Goal: Contribute content: Contribute content

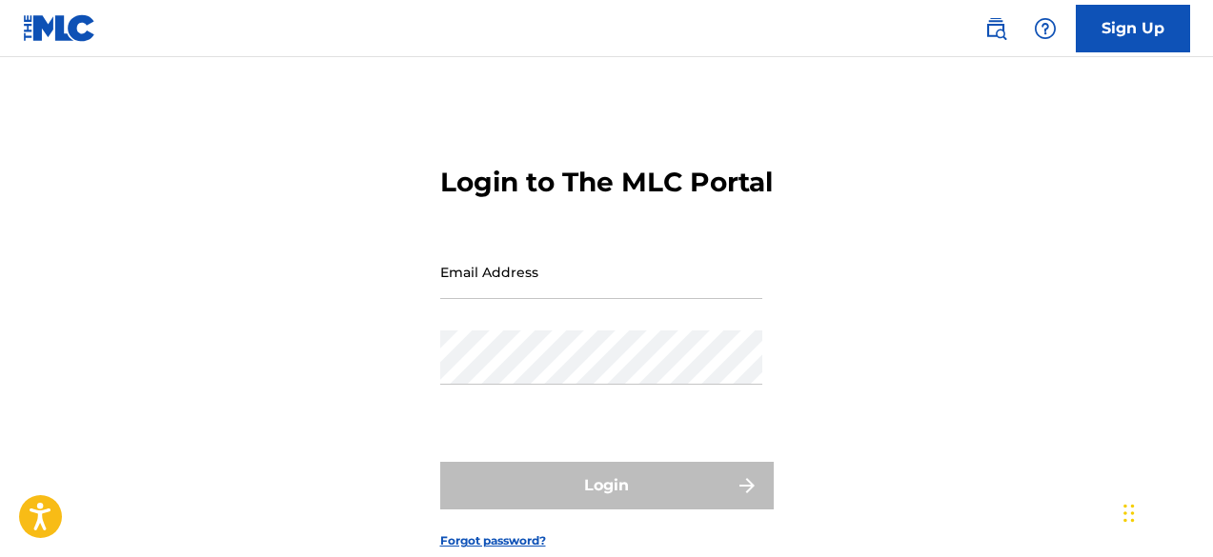
type input "[EMAIL_ADDRESS][DOMAIN_NAME]"
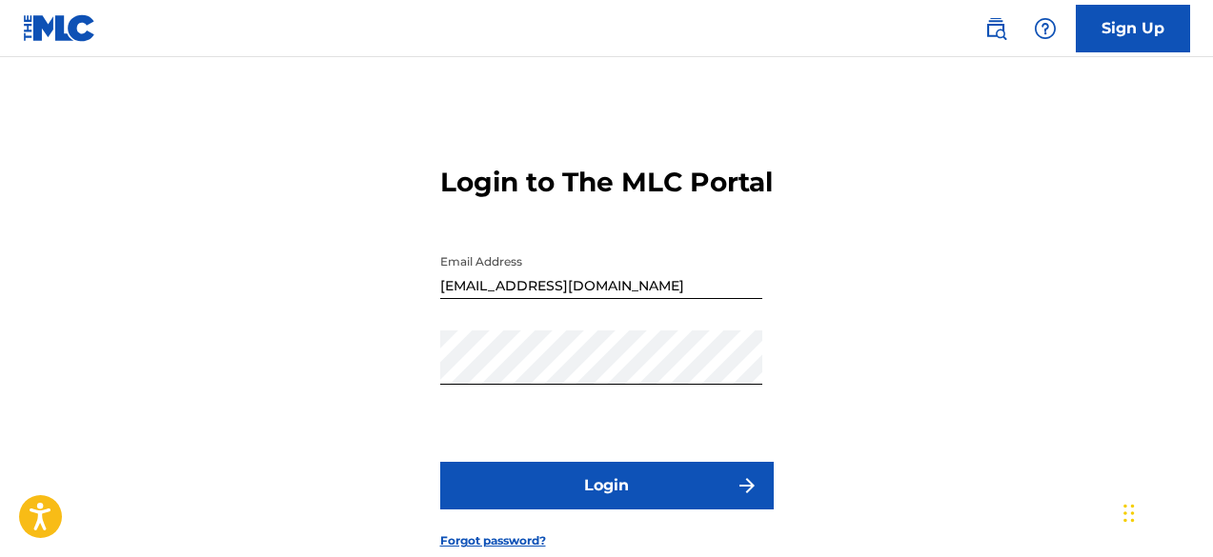
click at [590, 510] on div "Login" at bounding box center [606, 486] width 333 height 48
click at [588, 510] on button "Login" at bounding box center [606, 486] width 333 height 48
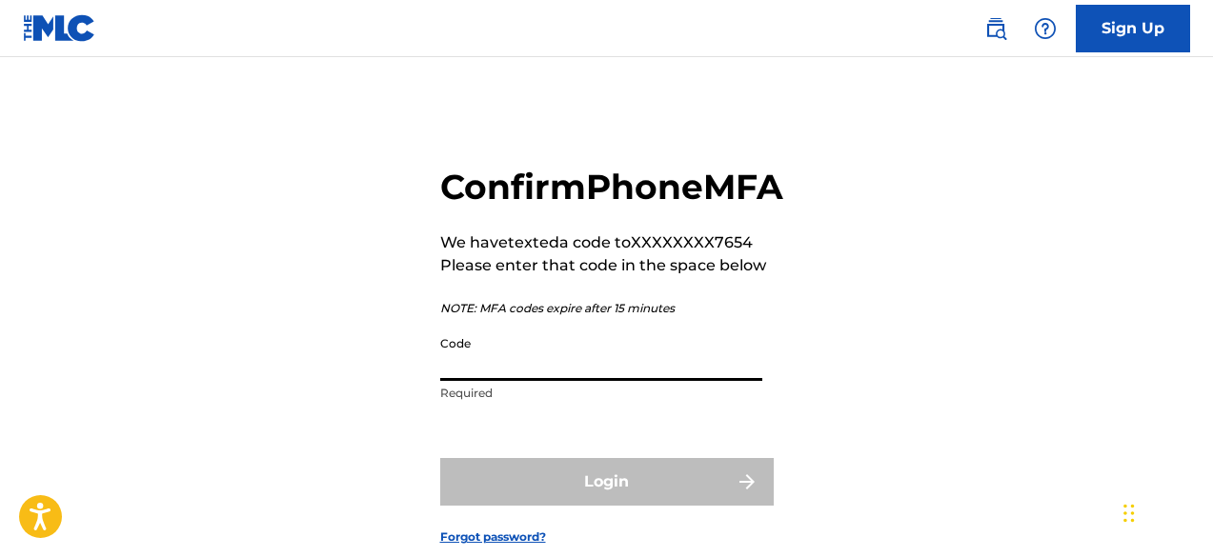
click at [525, 381] on input "Code" at bounding box center [601, 354] width 322 height 54
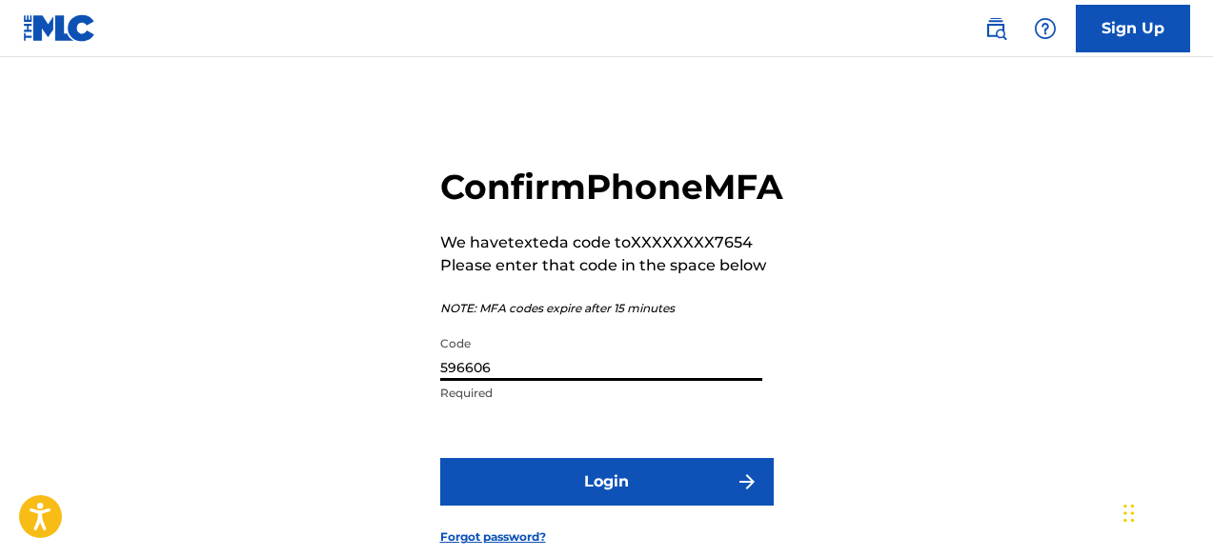
type input "596606"
click at [602, 506] on button "Login" at bounding box center [606, 482] width 333 height 48
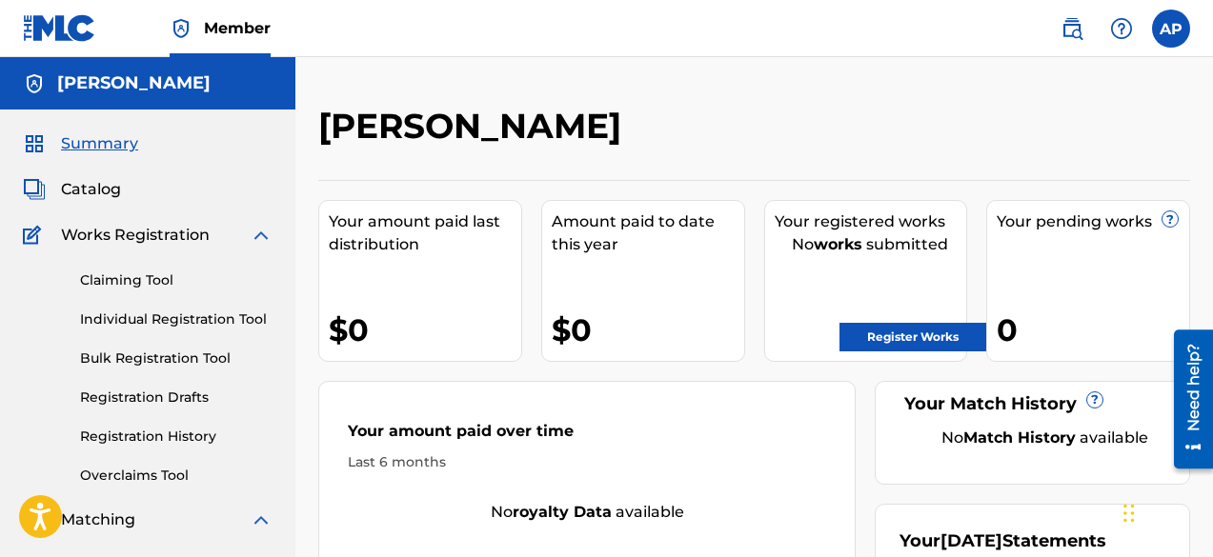
click at [111, 191] on span "Catalog" at bounding box center [91, 189] width 60 height 23
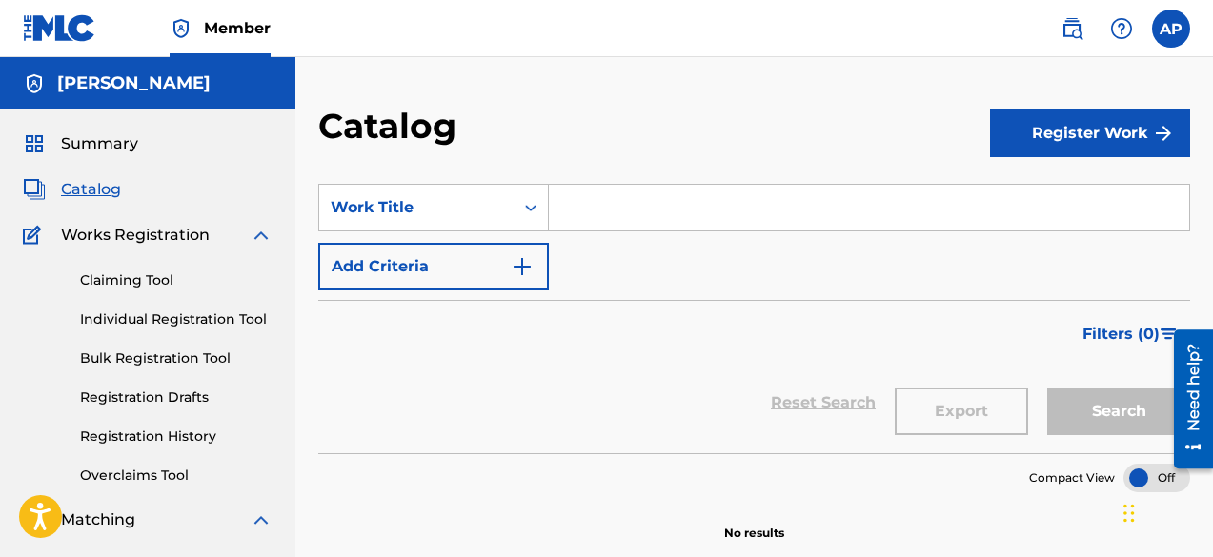
click at [1051, 132] on button "Register Work" at bounding box center [1090, 134] width 200 height 48
click at [1068, 205] on link "Individual" at bounding box center [1090, 195] width 200 height 46
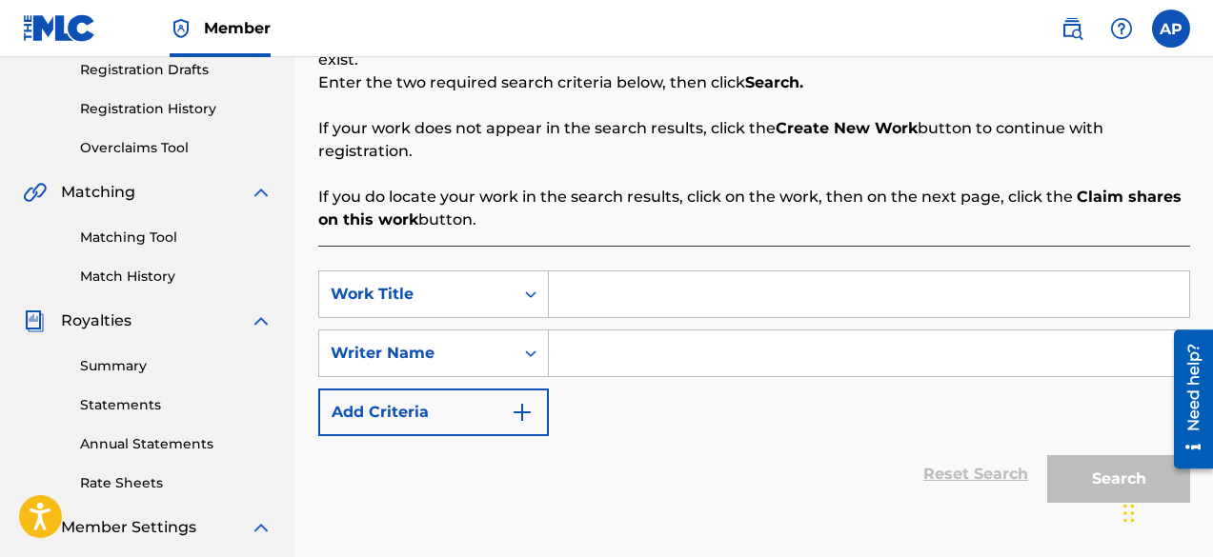
scroll to position [362, 0]
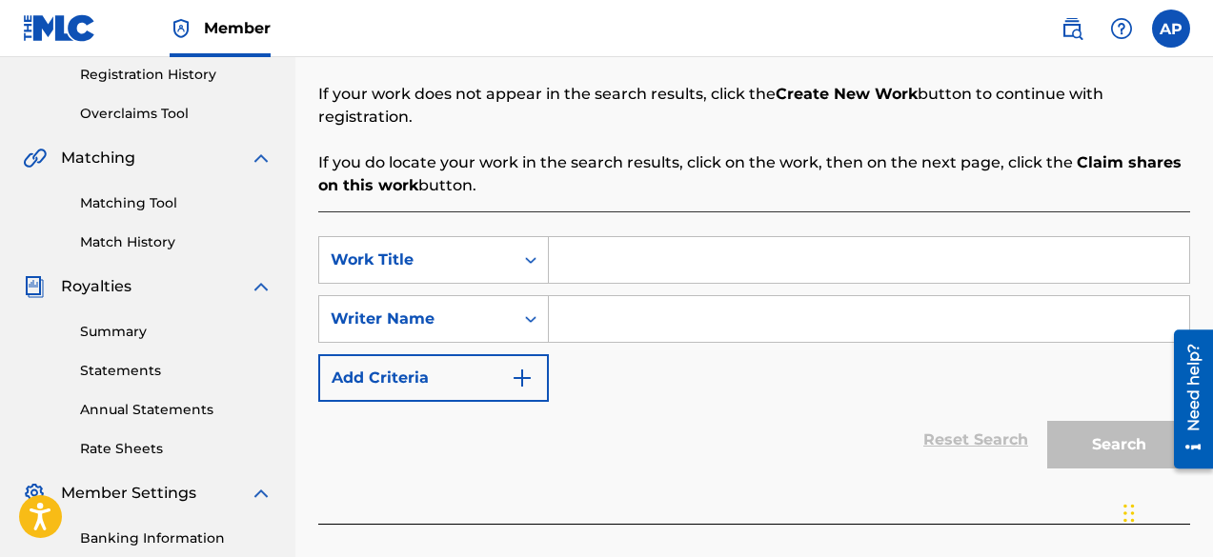
click at [692, 266] on div "SearchWithCriteria5f45bc5a-6732-4970-b0ce-7c6d1434e609 Work Title SearchWithCri…" at bounding box center [754, 319] width 872 height 166
click at [659, 237] on input "Search Form" at bounding box center [869, 260] width 640 height 46
type input "LATEX"
click at [605, 302] on input "Search Form" at bounding box center [869, 319] width 640 height 46
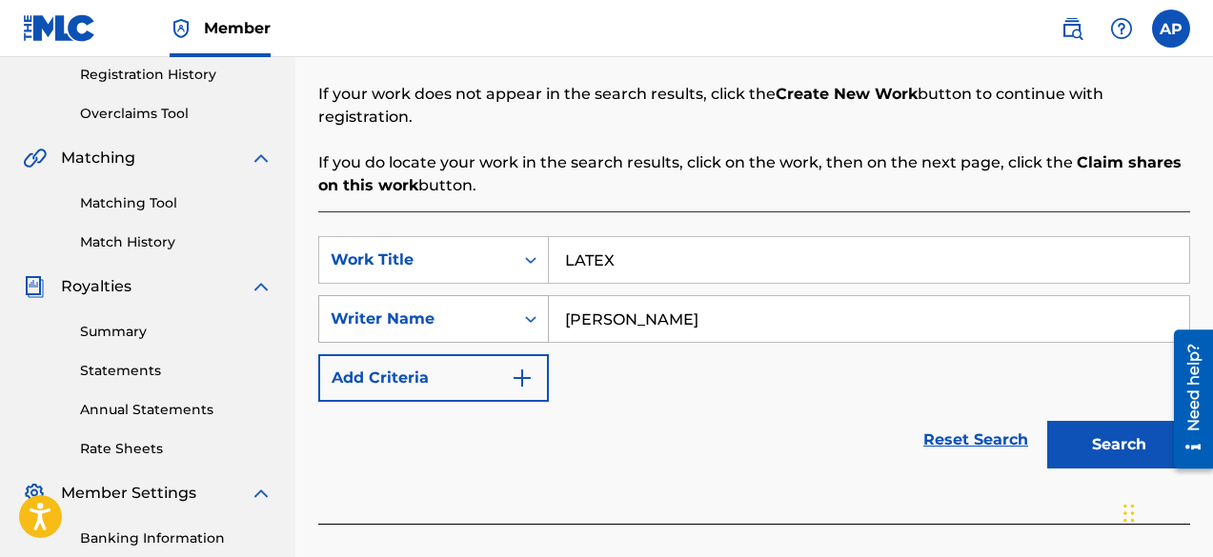
type input "[PERSON_NAME]"
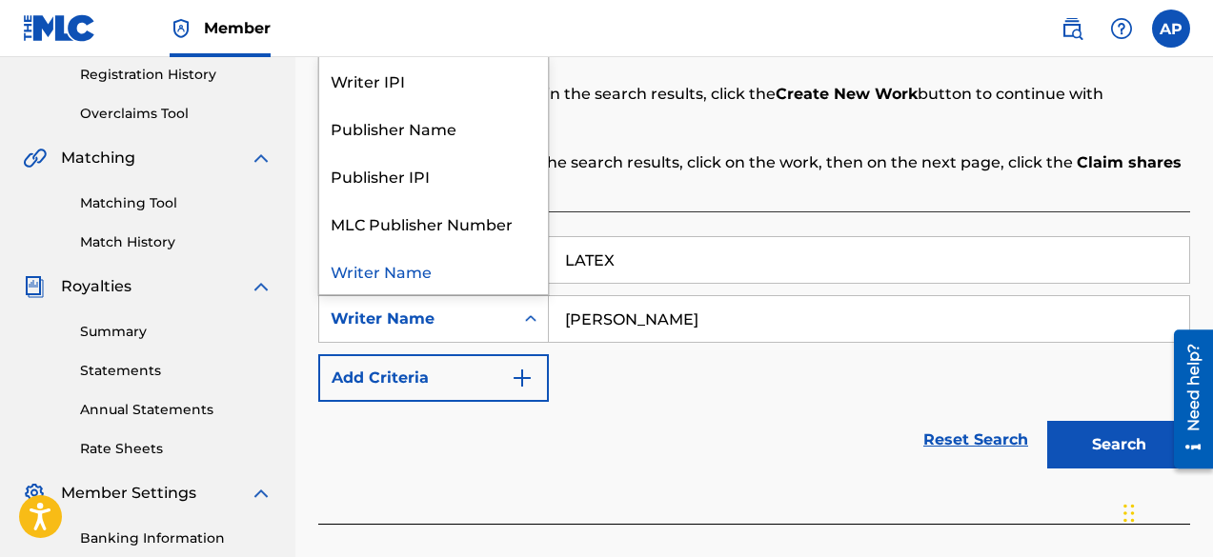
click at [518, 302] on div "Search Form" at bounding box center [531, 319] width 34 height 34
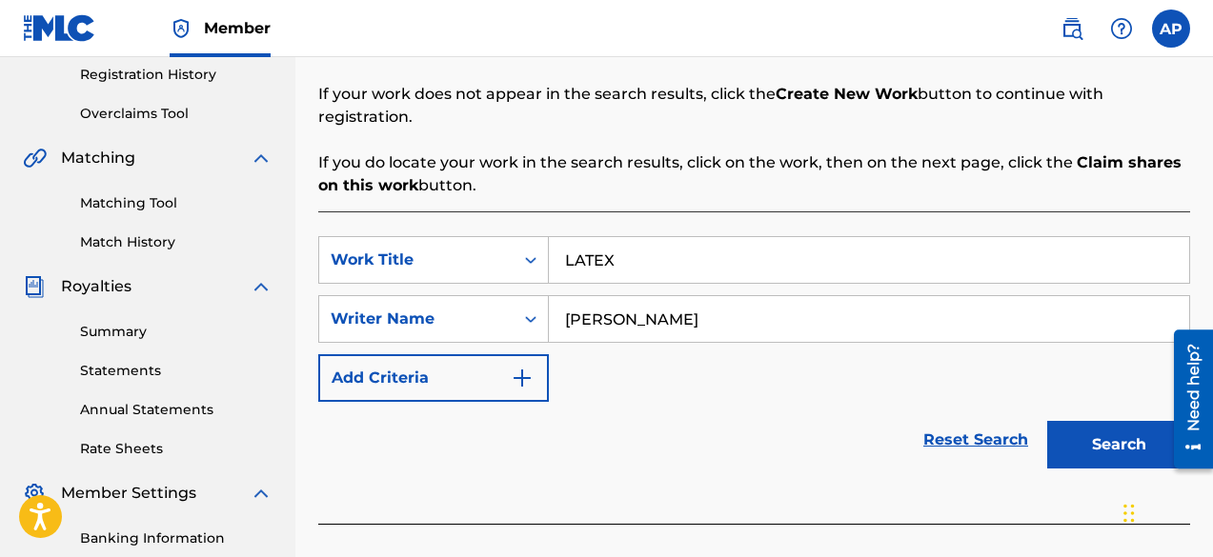
click at [472, 308] on div "Writer Name" at bounding box center [417, 319] width 172 height 23
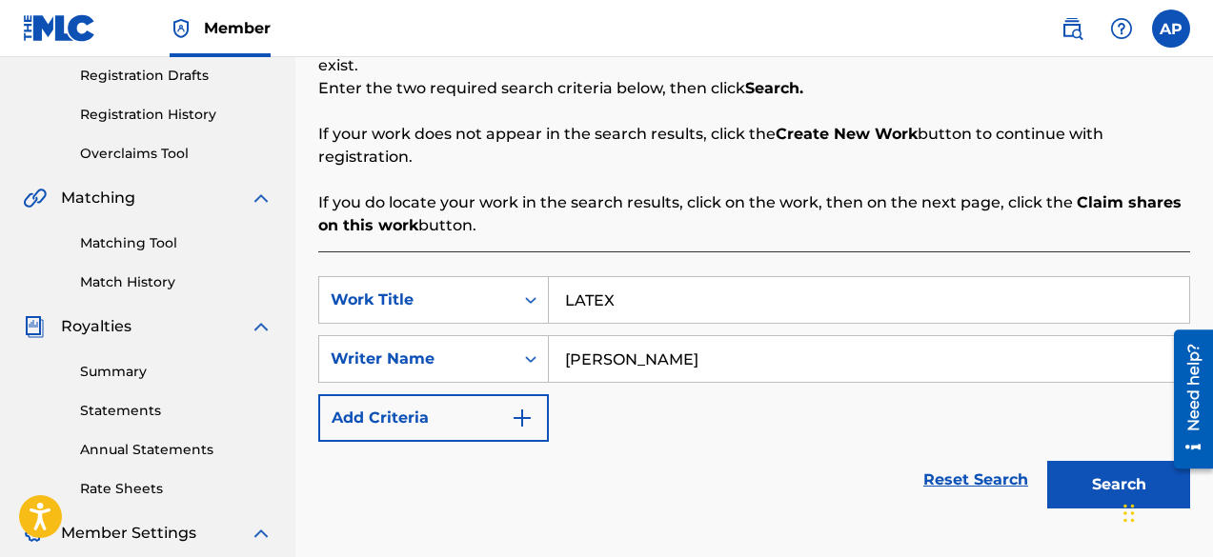
scroll to position [325, 0]
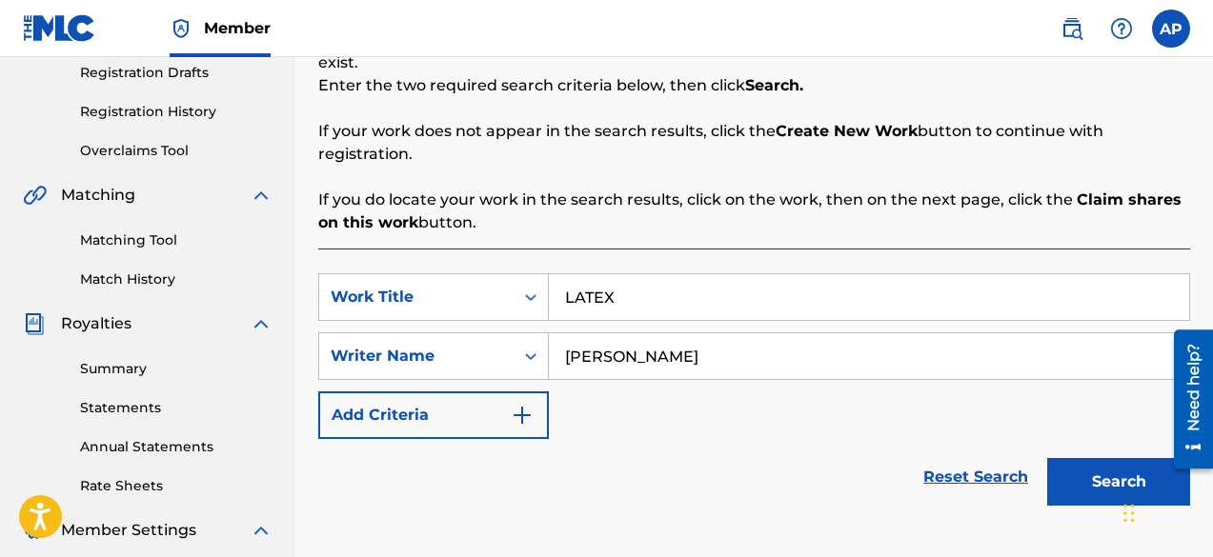
click at [1072, 459] on button "Search" at bounding box center [1118, 482] width 143 height 48
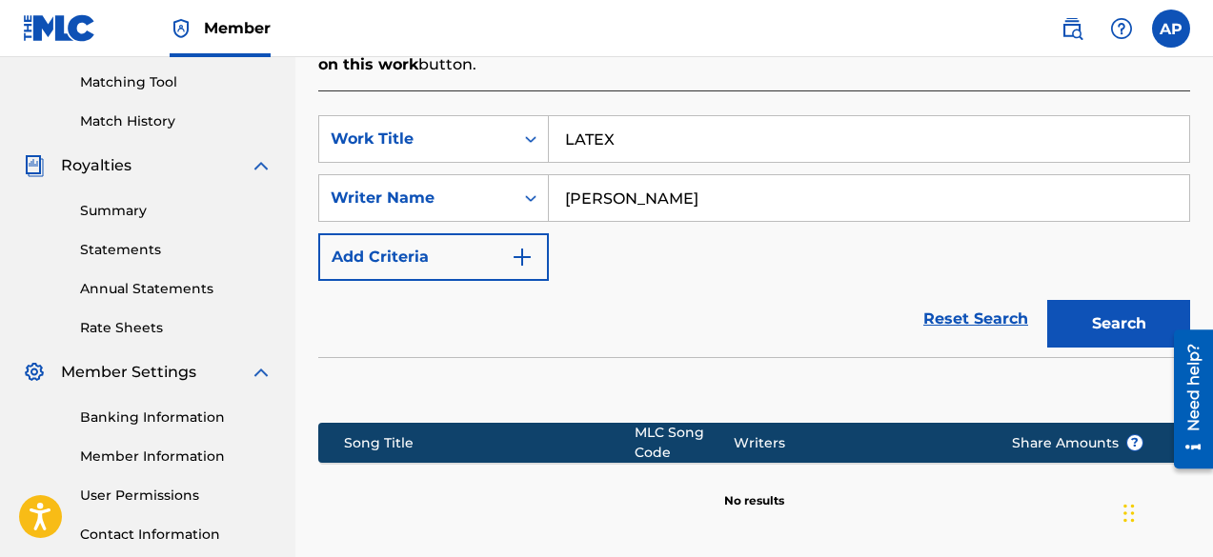
scroll to position [648, 0]
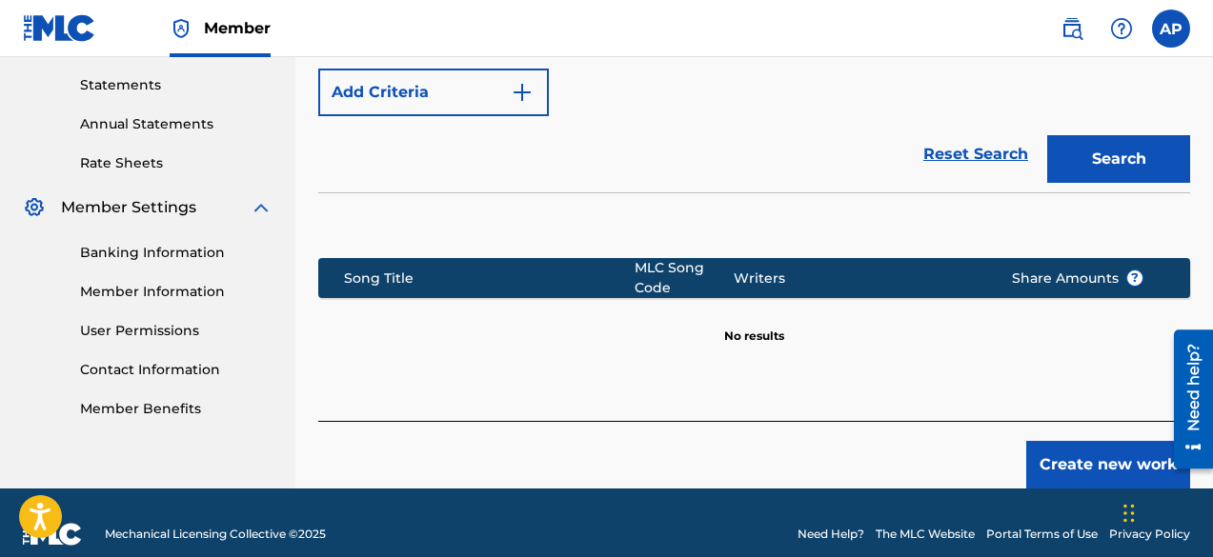
click at [1089, 441] on button "Create new work" at bounding box center [1108, 465] width 164 height 48
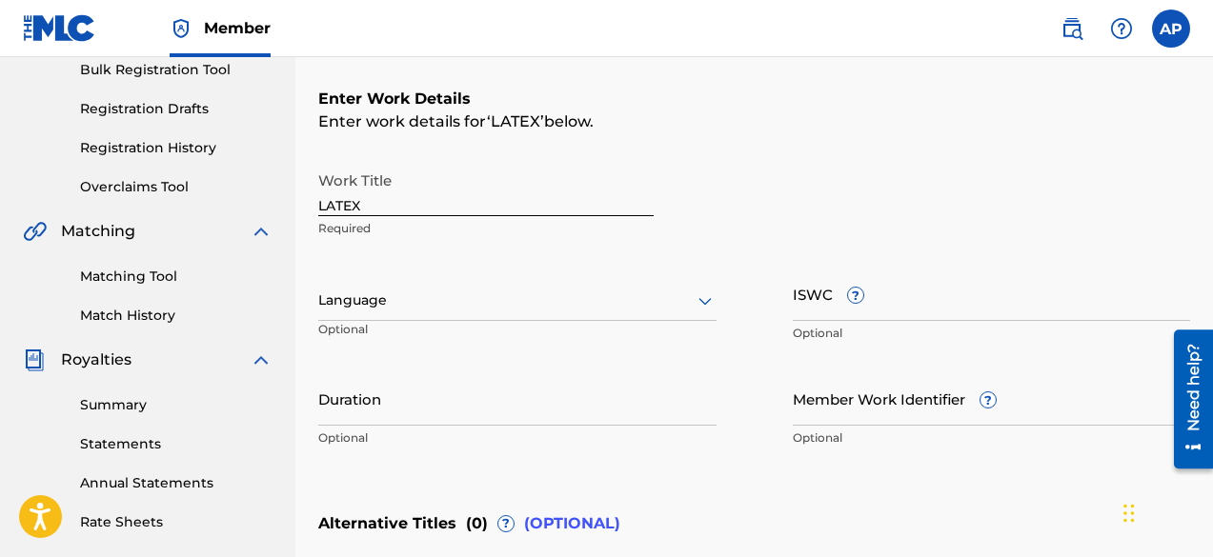
scroll to position [293, 0]
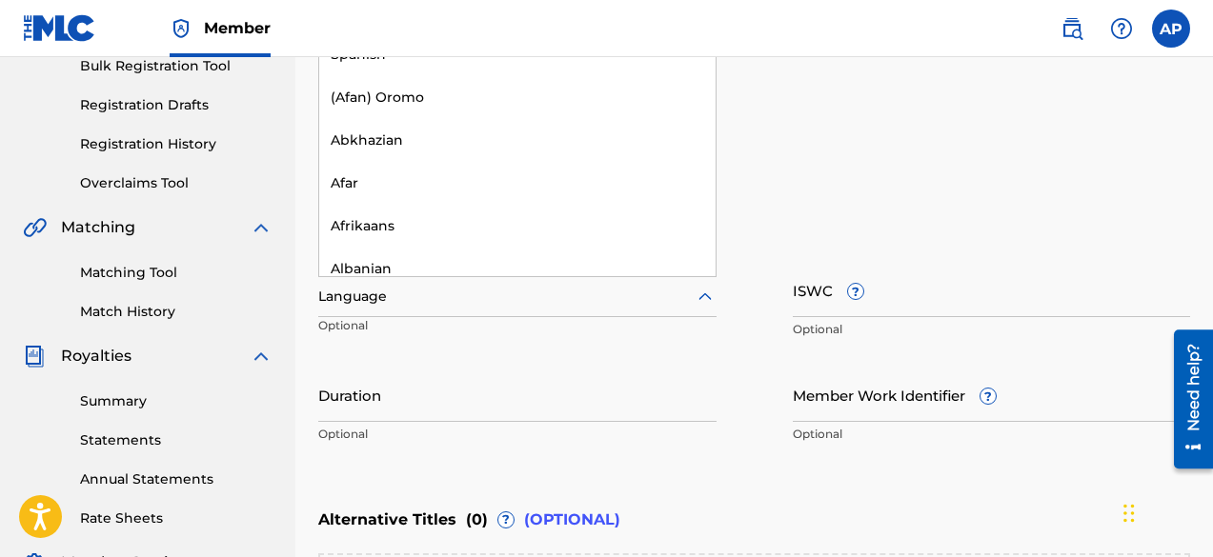
click at [567, 285] on div at bounding box center [517, 297] width 398 height 24
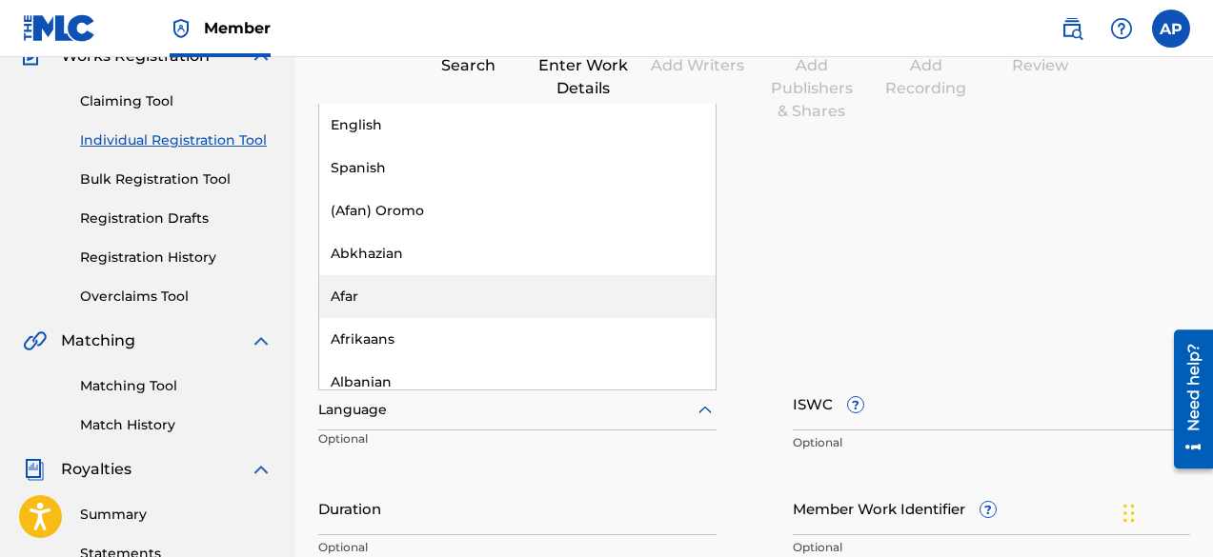
scroll to position [154, 0]
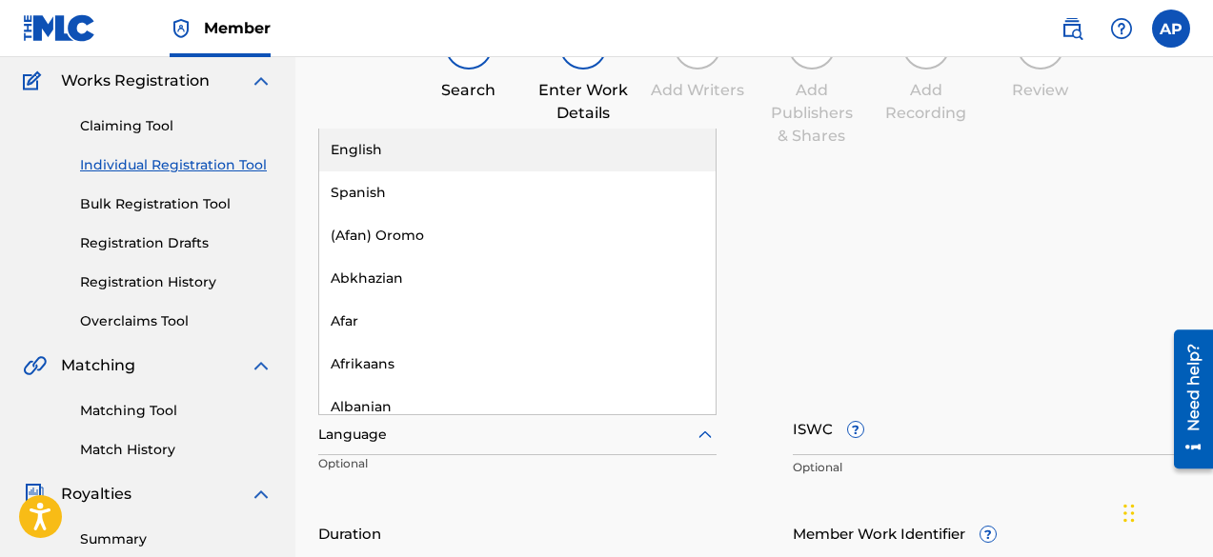
click at [570, 147] on div "English" at bounding box center [517, 150] width 396 height 43
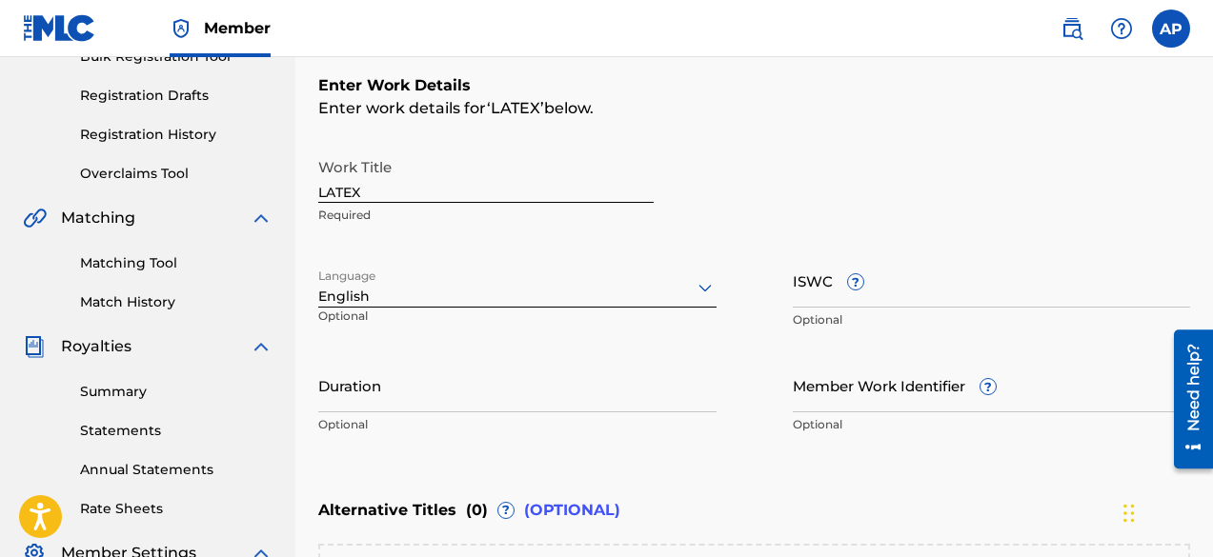
scroll to position [307, 0]
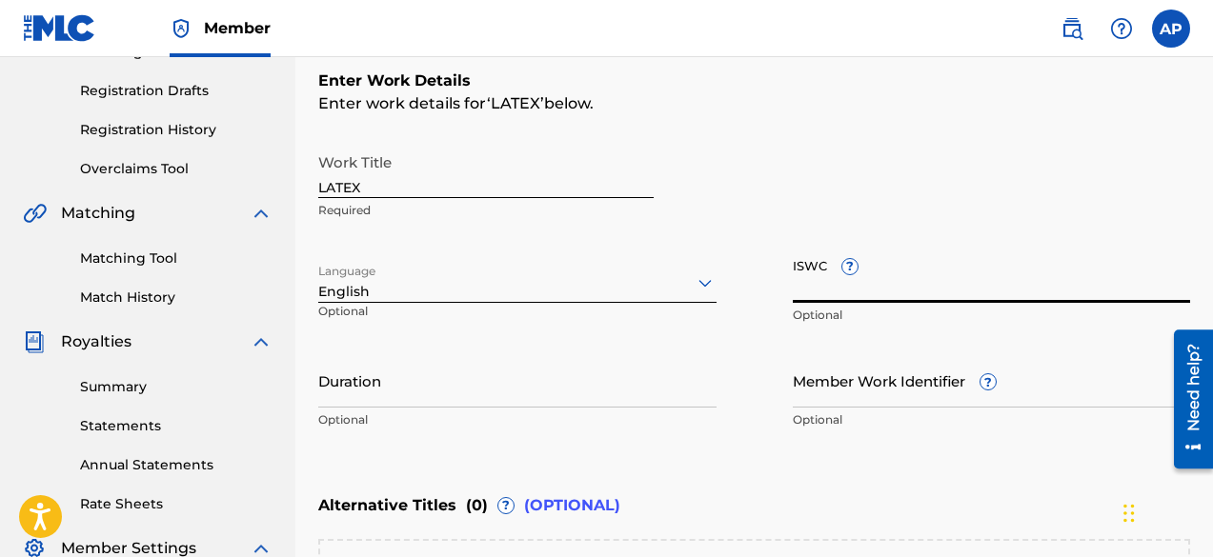
click at [884, 272] on input "ISWC ?" at bounding box center [992, 276] width 398 height 54
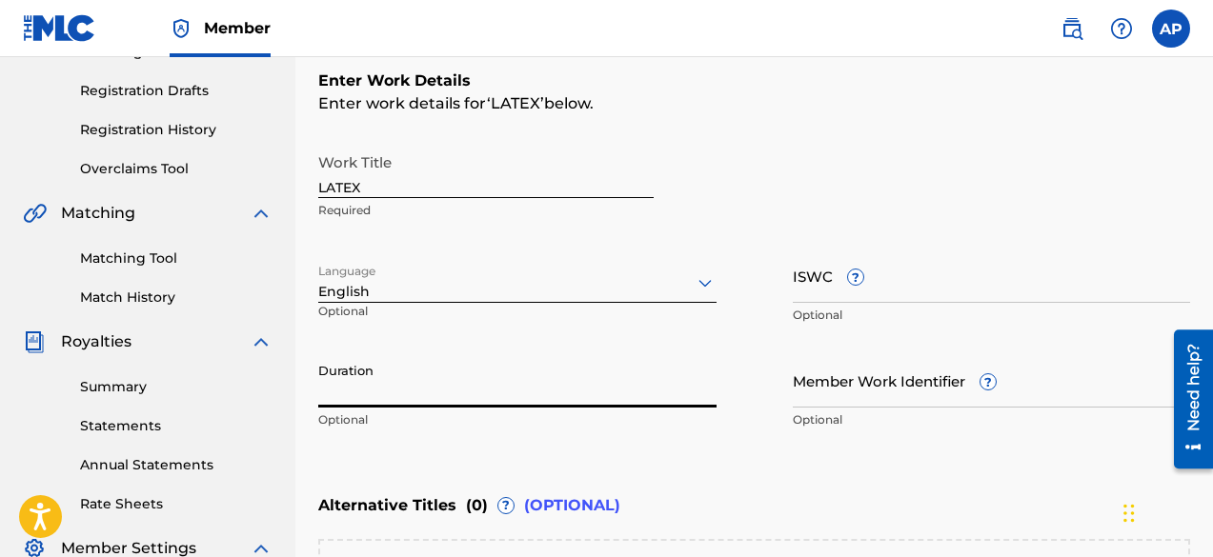
click at [512, 376] on input "Duration" at bounding box center [517, 380] width 398 height 54
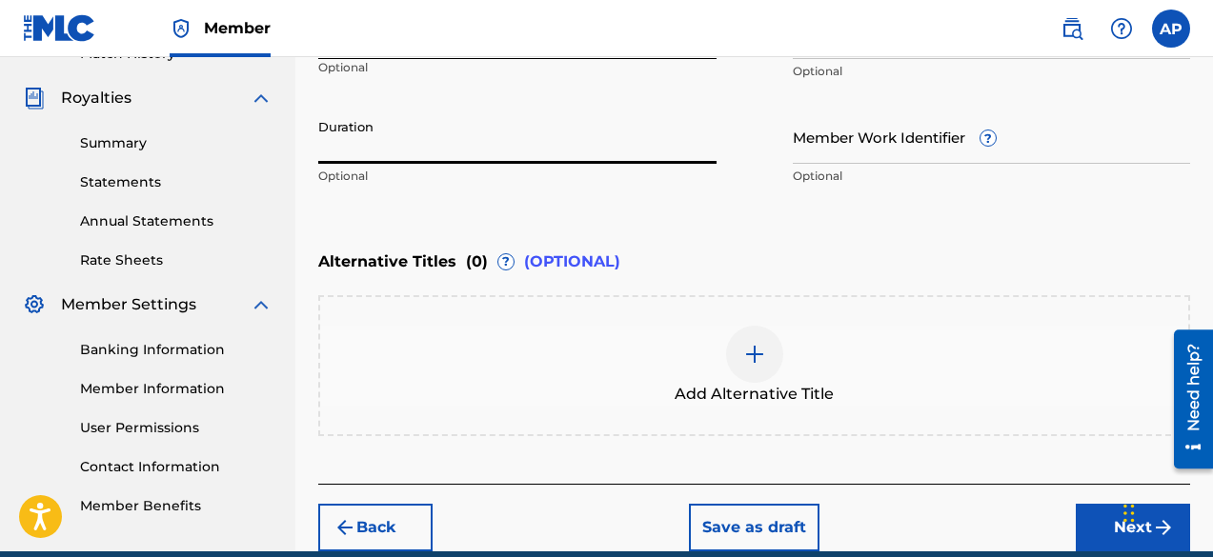
scroll to position [555, 0]
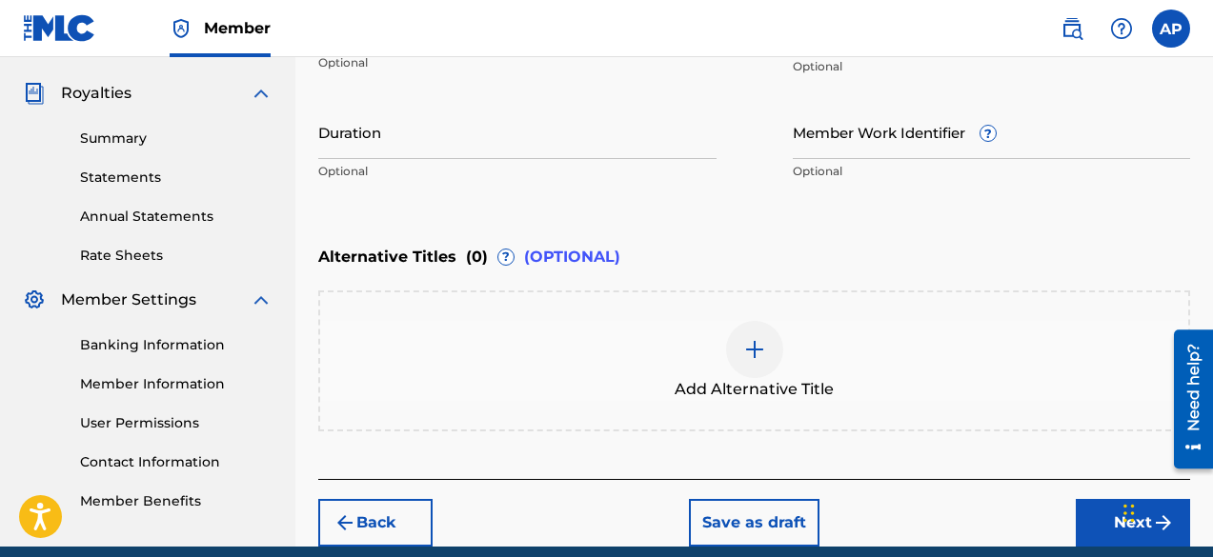
click at [1084, 507] on button "Next" at bounding box center [1133, 523] width 114 height 48
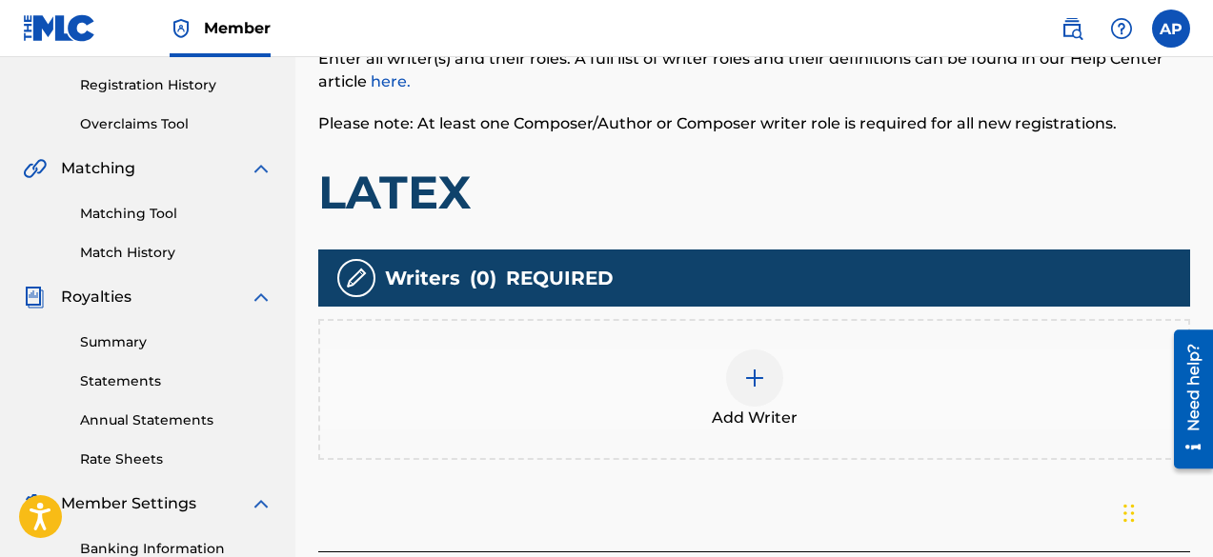
scroll to position [353, 0]
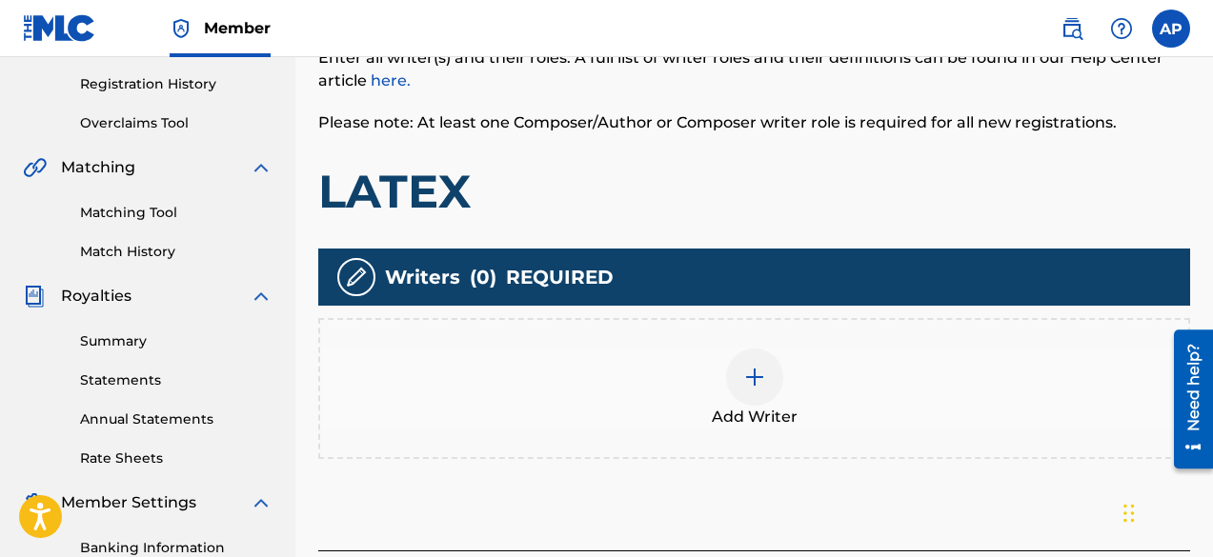
click at [757, 375] on img at bounding box center [754, 377] width 23 height 23
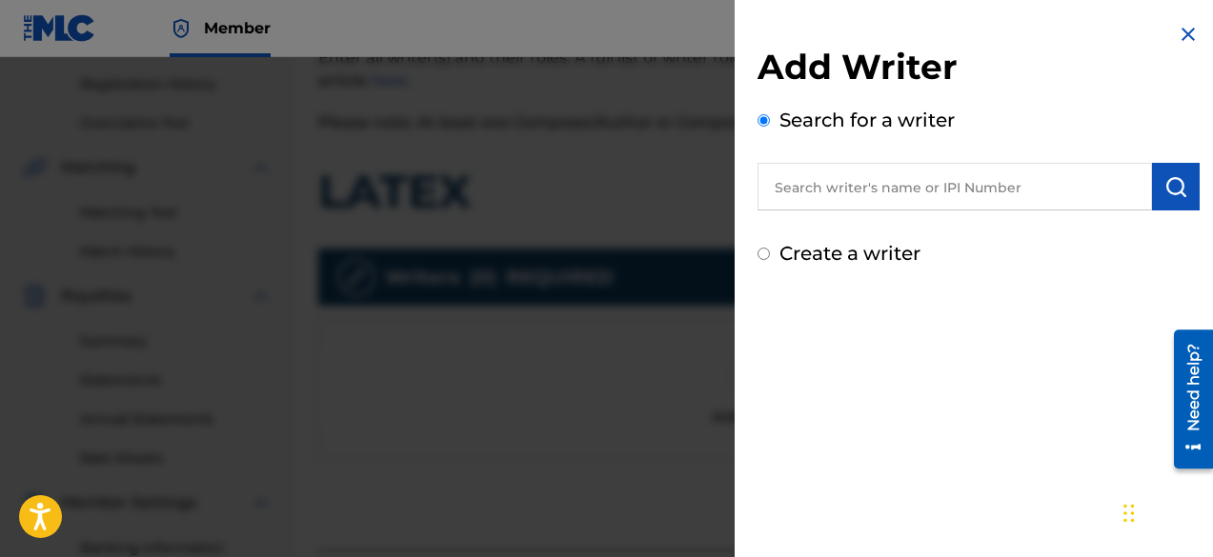
click at [928, 193] on input "text" at bounding box center [954, 187] width 394 height 48
type input "A"
click at [764, 252] on input "Create a writer" at bounding box center [763, 254] width 12 height 12
radio input "false"
radio input "true"
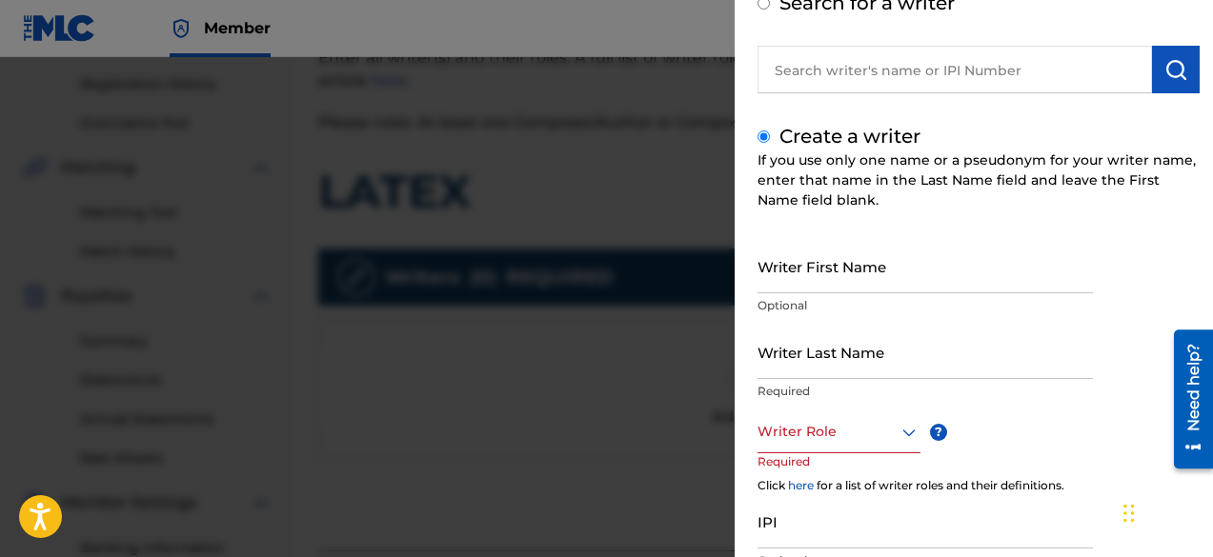
scroll to position [121, 0]
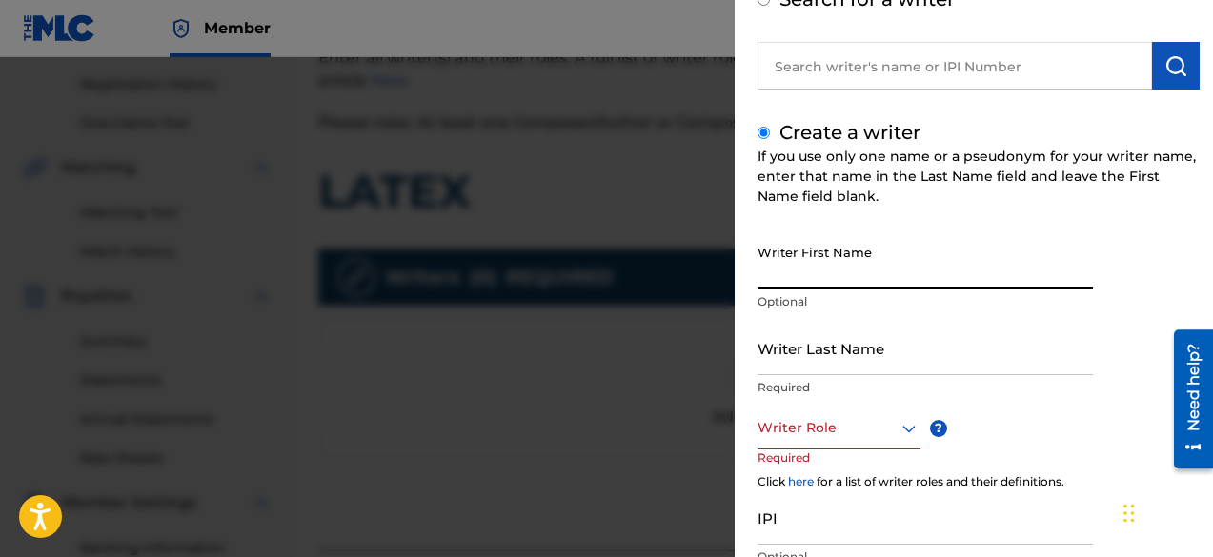
click at [864, 265] on input "Writer First Name" at bounding box center [924, 262] width 335 height 54
type input "Aeden"
type input "[PERSON_NAME]"
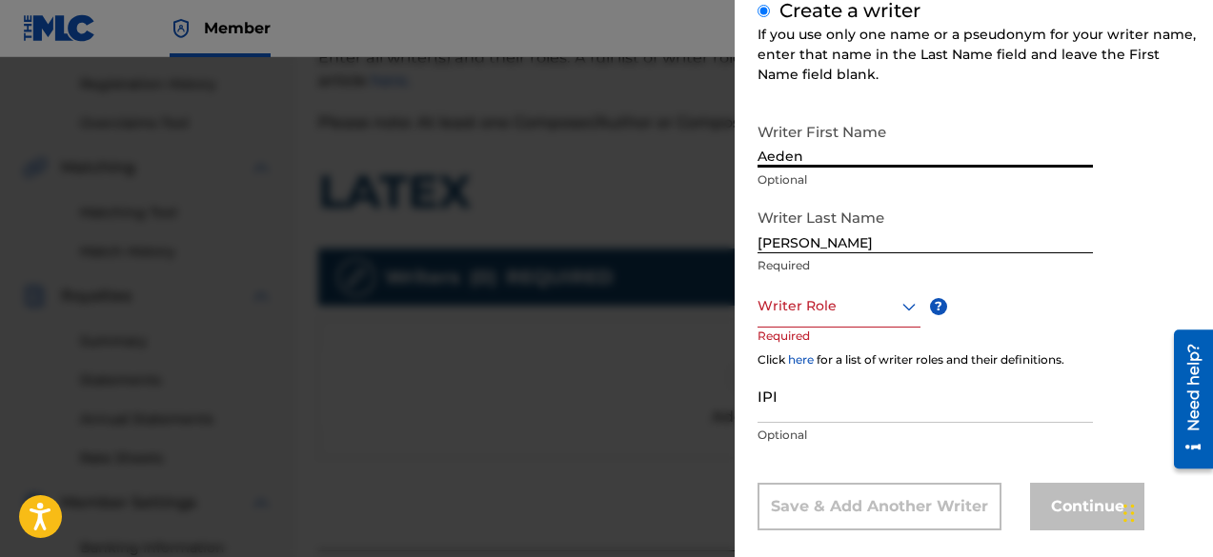
scroll to position [252, 0]
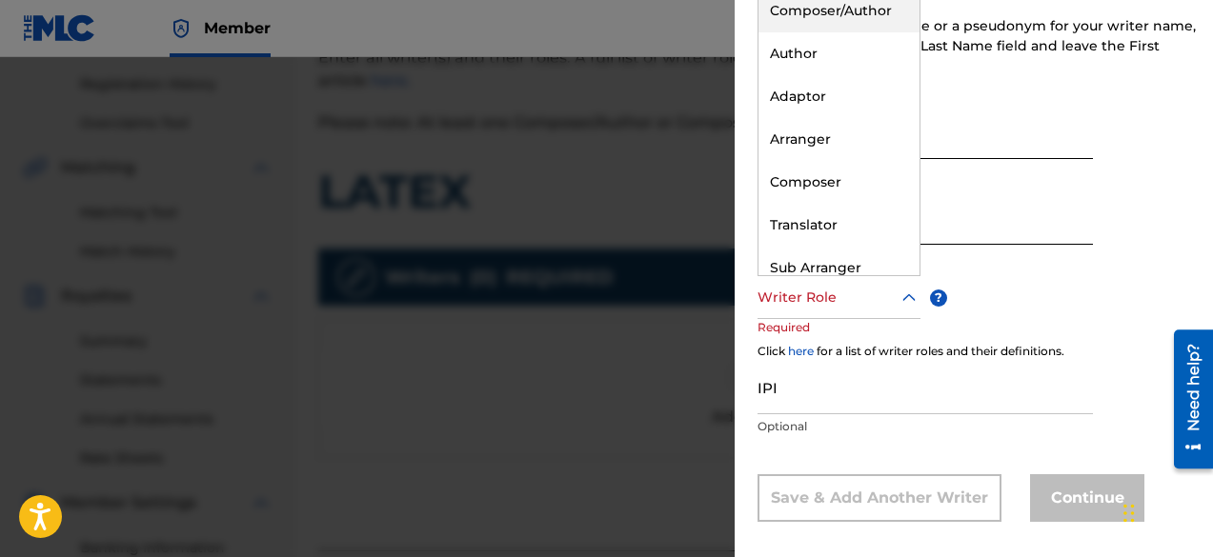
click at [857, 291] on div at bounding box center [838, 298] width 163 height 24
click at [829, 19] on div "Composer/Author" at bounding box center [838, 11] width 161 height 43
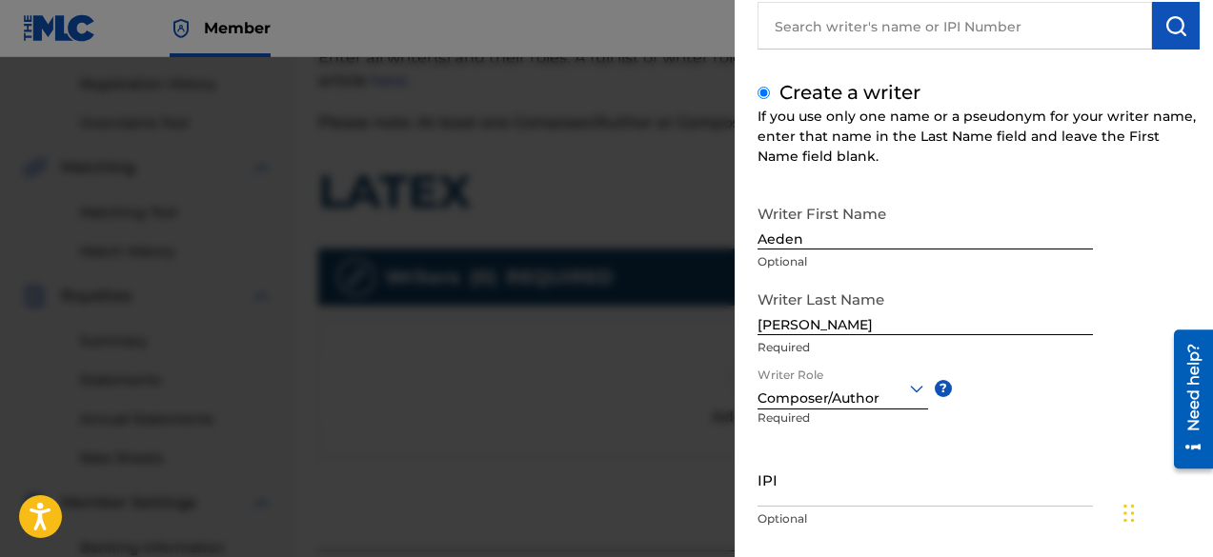
scroll to position [270, 0]
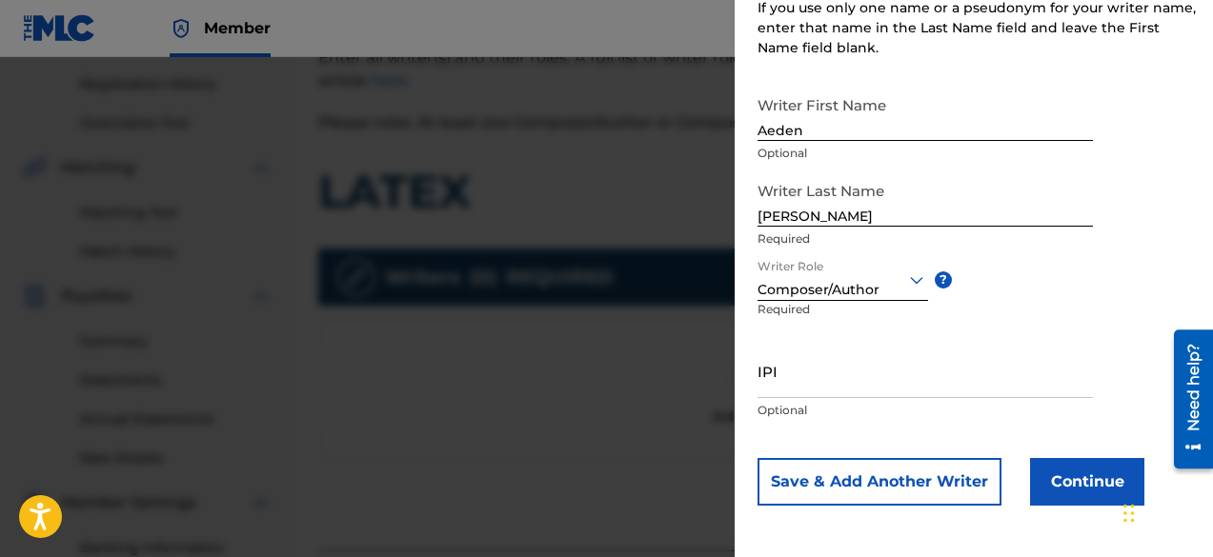
click at [1078, 481] on button "Continue" at bounding box center [1087, 482] width 114 height 48
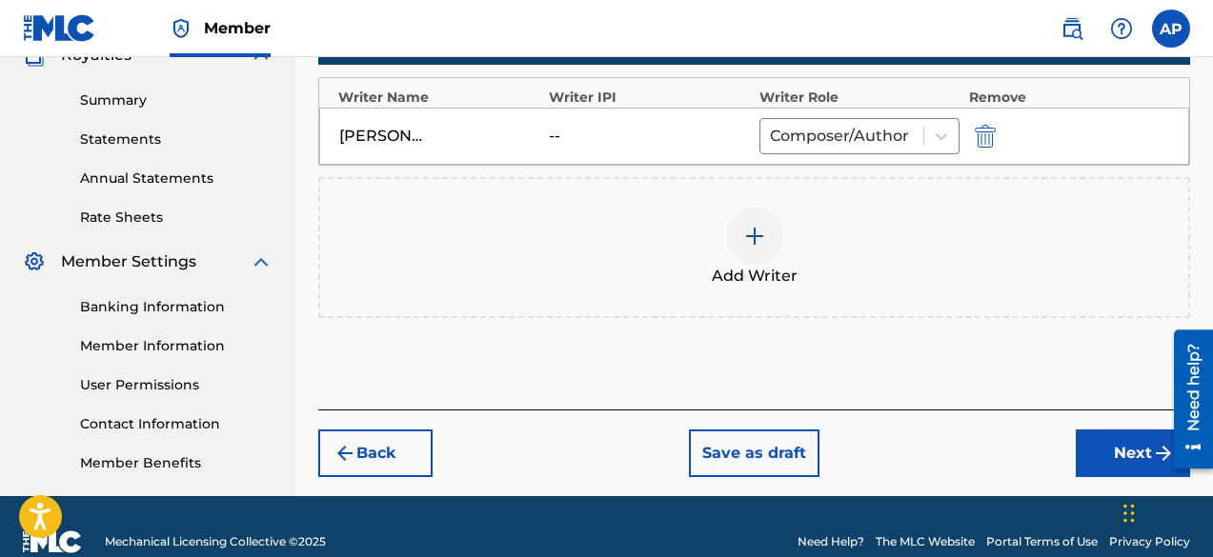
scroll to position [595, 0]
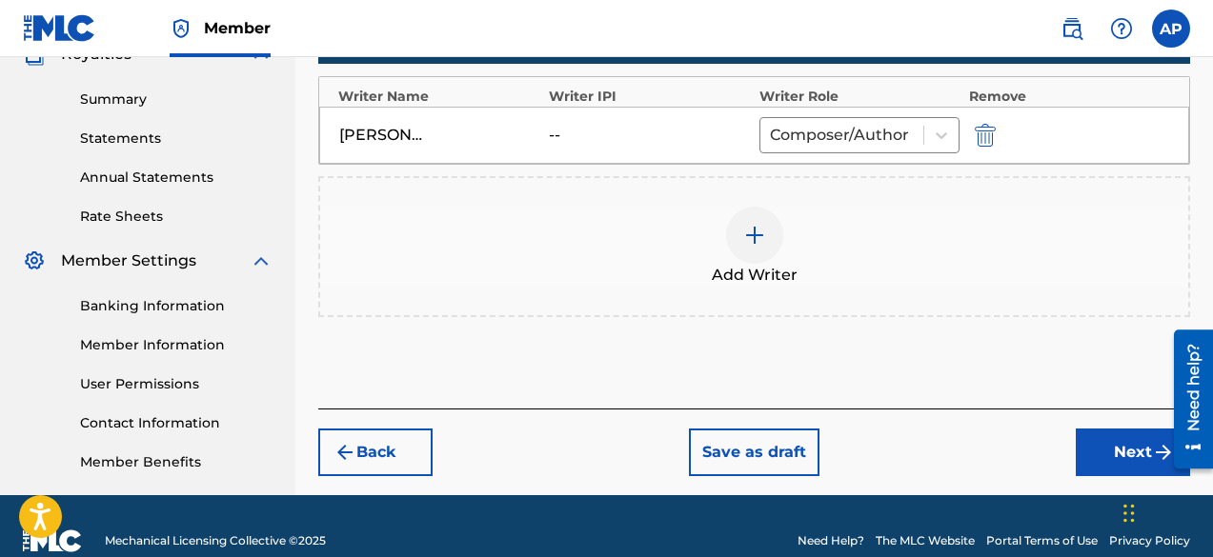
click at [1100, 455] on button "Next" at bounding box center [1133, 453] width 114 height 48
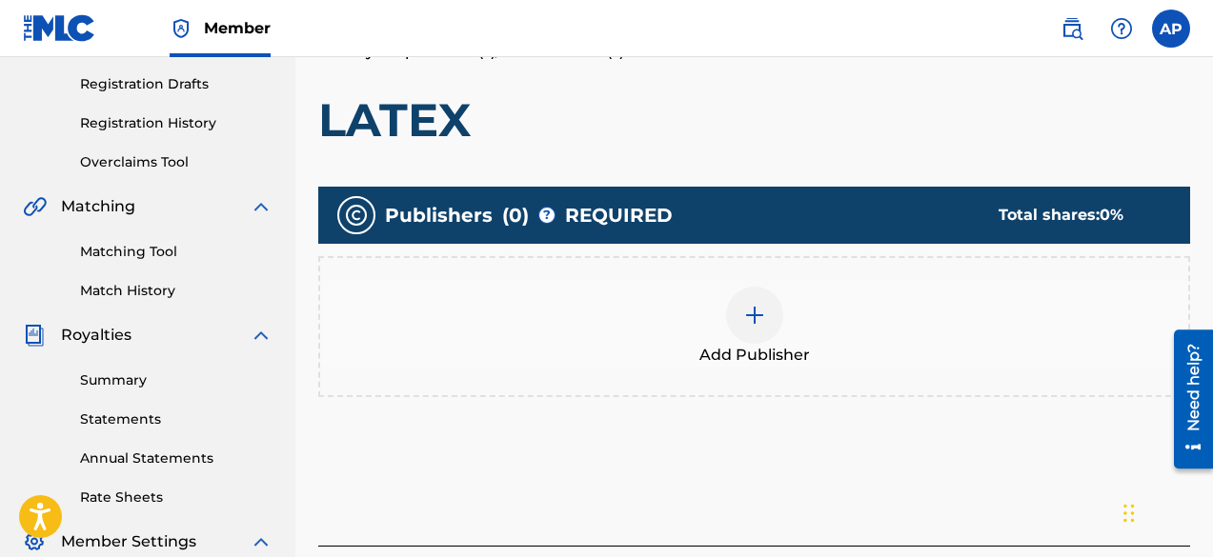
scroll to position [314, 0]
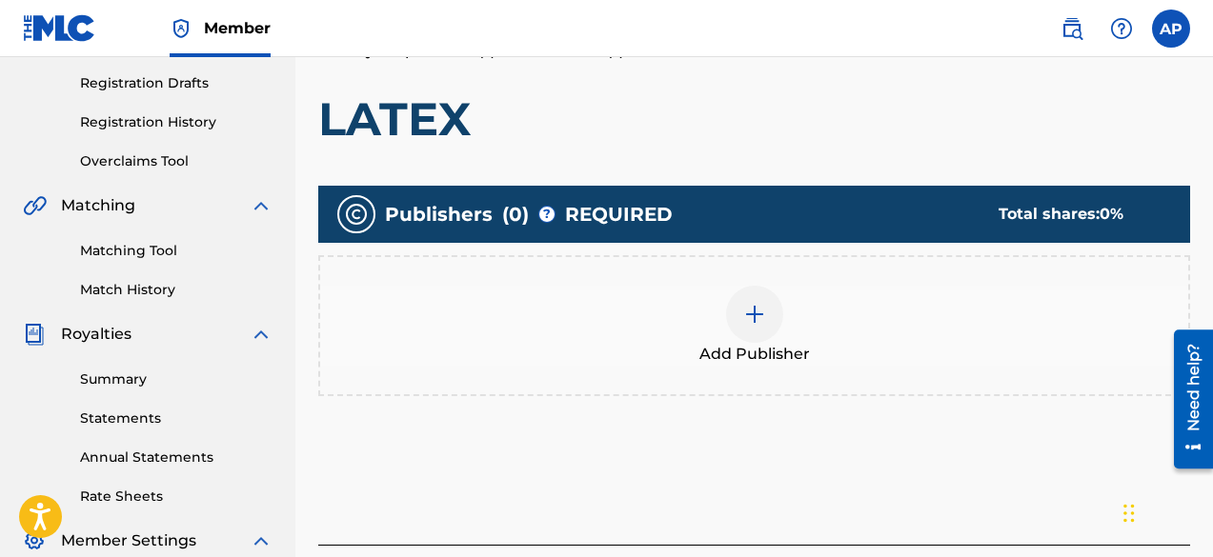
click at [752, 321] on img at bounding box center [754, 314] width 23 height 23
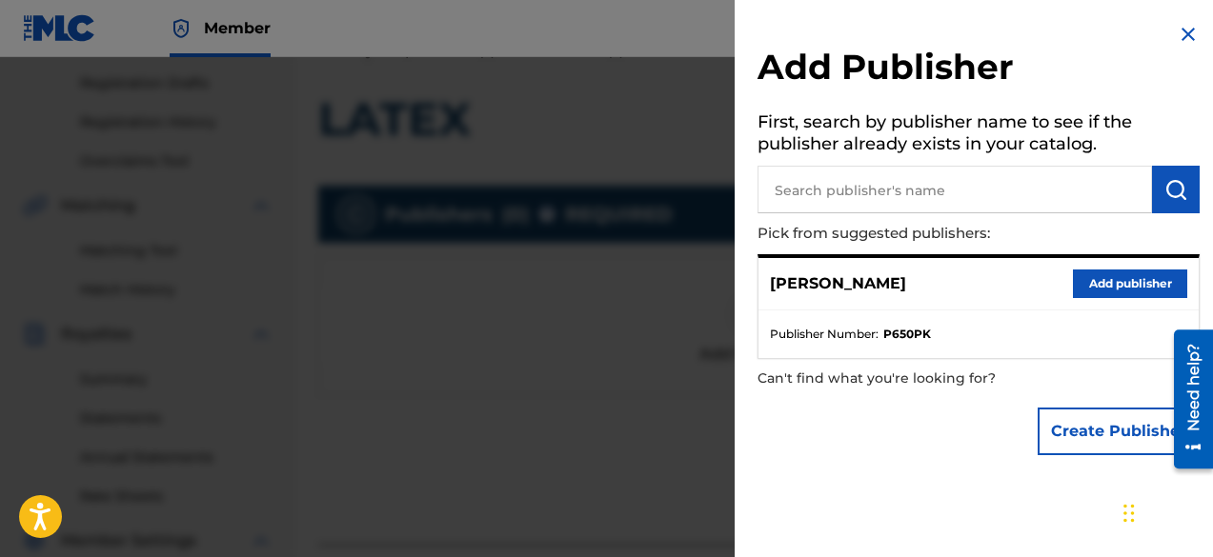
click at [852, 290] on p "[PERSON_NAME]" at bounding box center [838, 283] width 136 height 23
click at [1092, 288] on button "Add publisher" at bounding box center [1130, 284] width 114 height 29
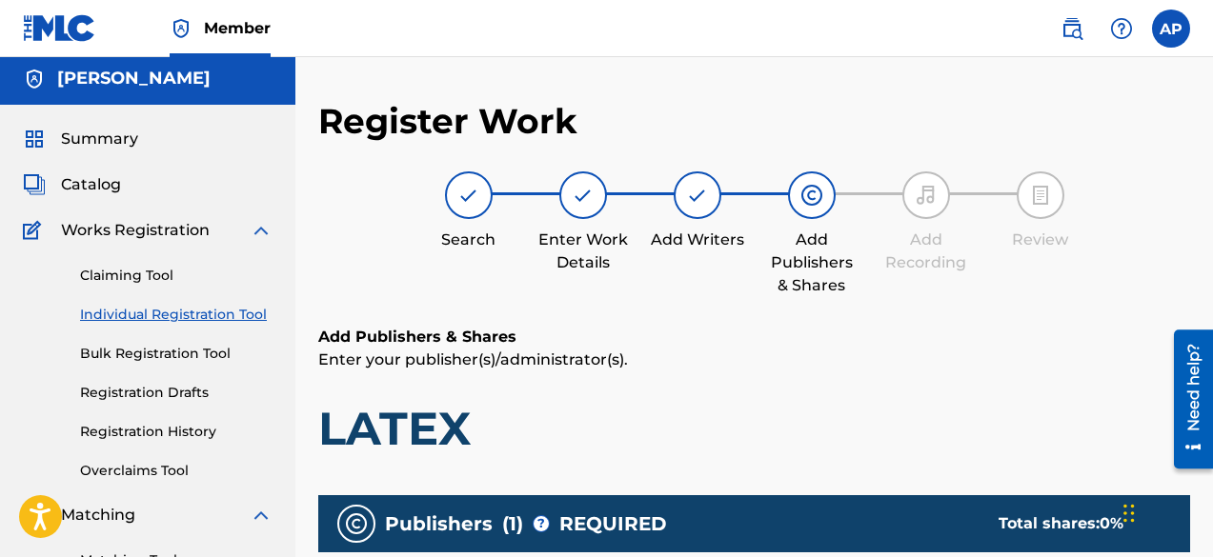
scroll to position [0, 0]
